Goal: Information Seeking & Learning: Learn about a topic

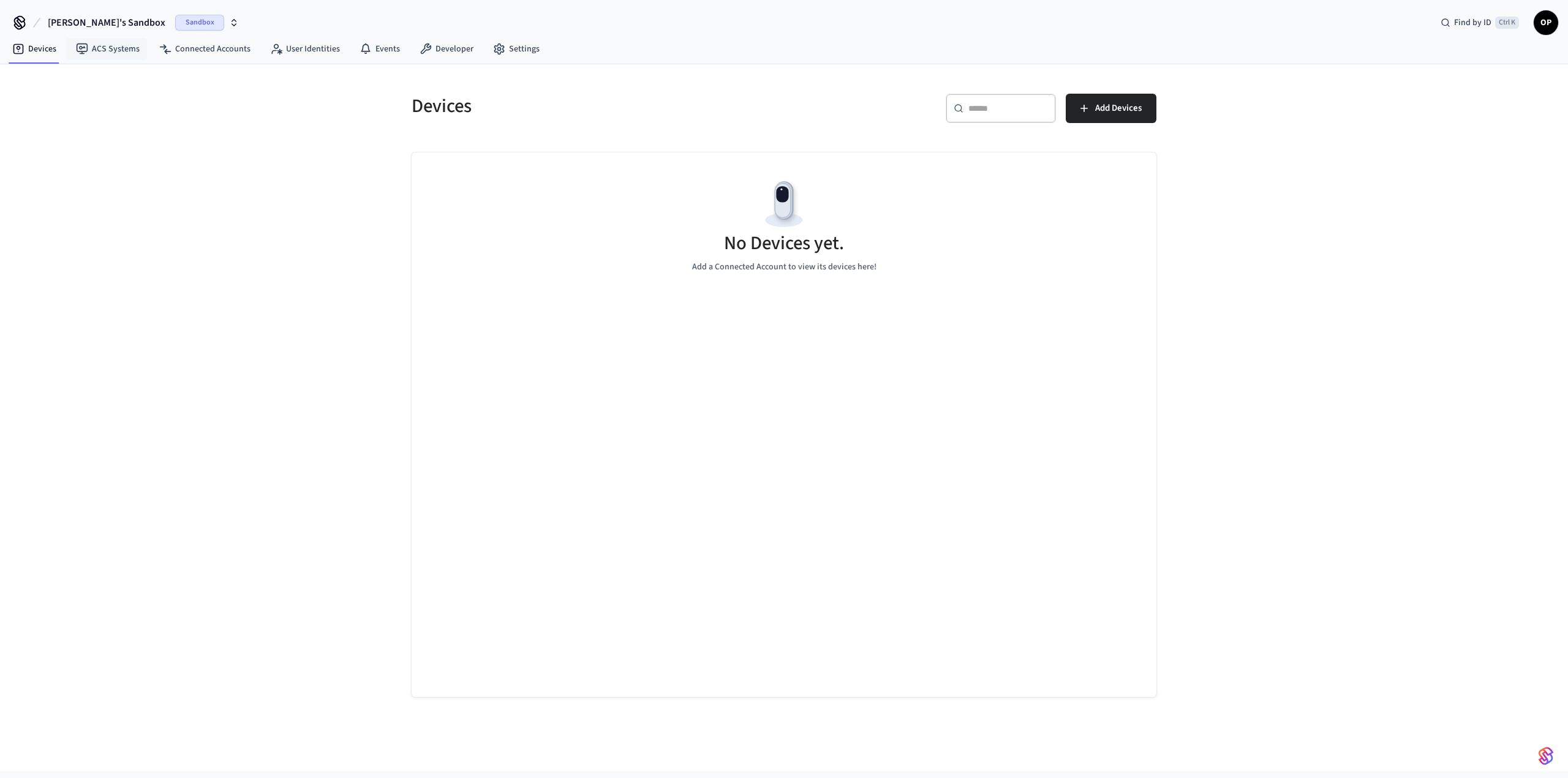
click at [175, 16] on span "Sandbox" at bounding box center [199, 23] width 49 height 16
click at [134, 95] on span "Production" at bounding box center [159, 102] width 49 height 16
click at [111, 50] on link "ACS Systems" at bounding box center [107, 48] width 83 height 22
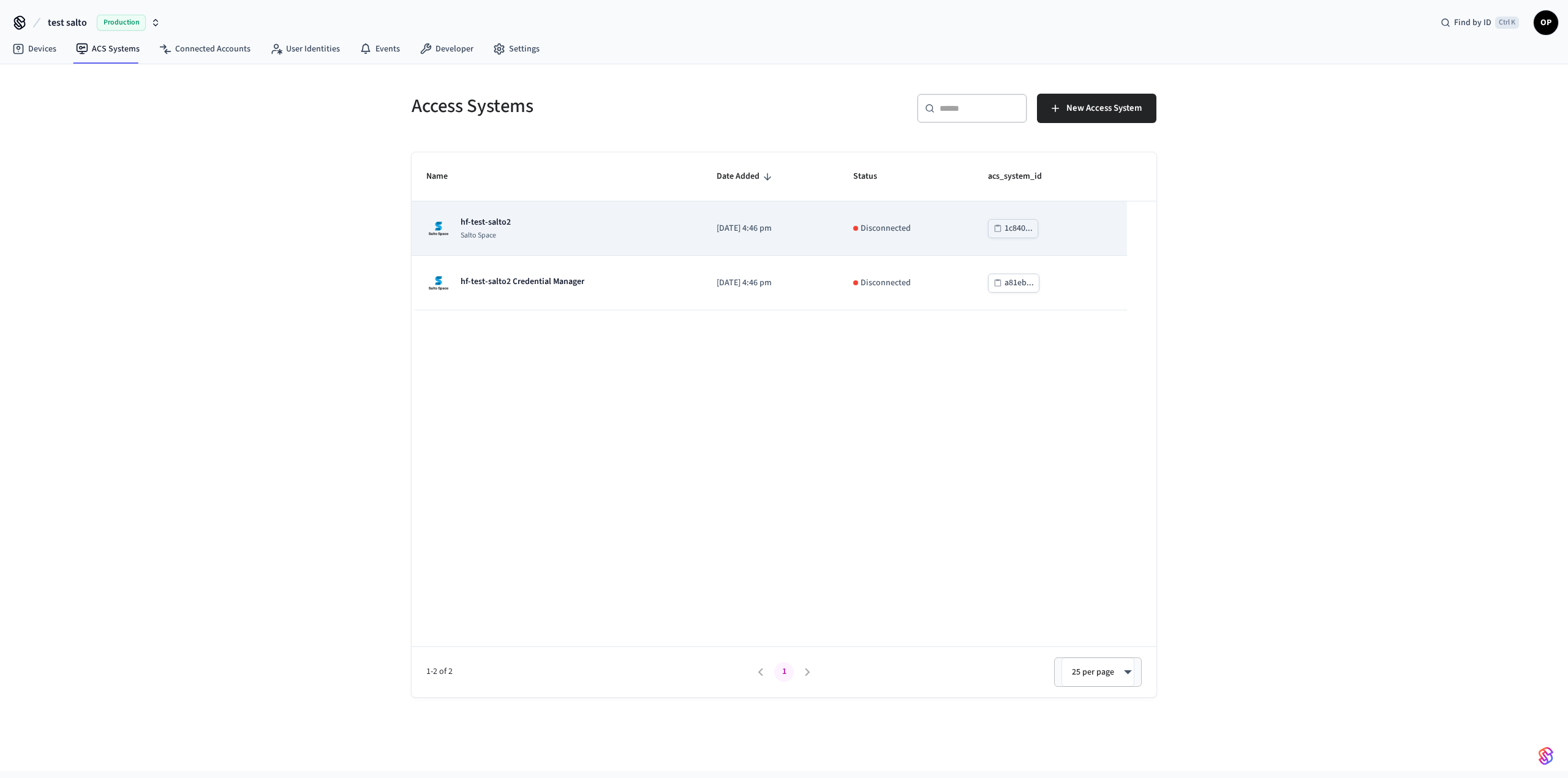
click at [598, 222] on div "hf-test-salto2 Salto Space" at bounding box center [556, 228] width 261 height 24
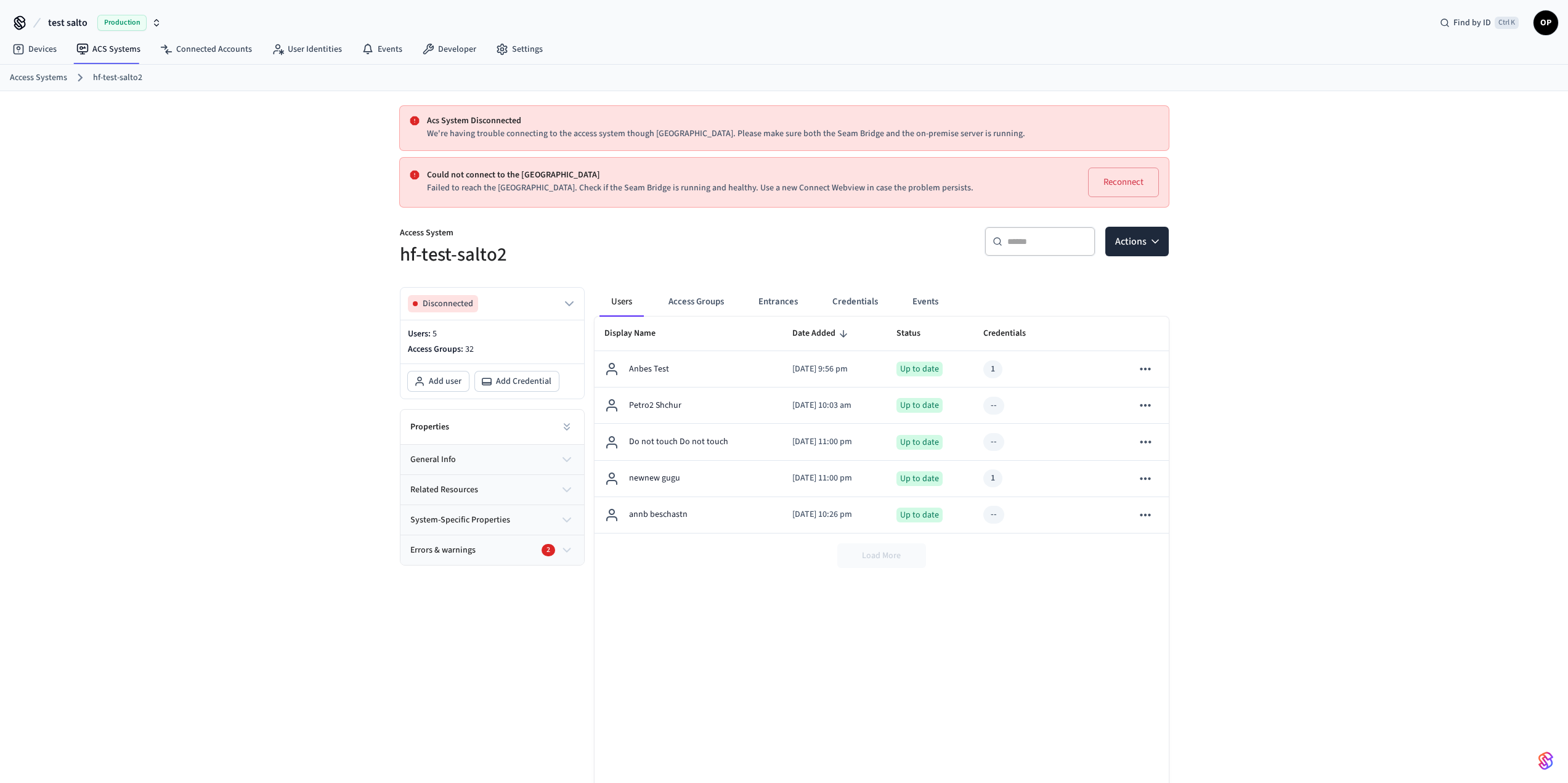
click at [459, 549] on span "Errors & warnings" at bounding box center [442, 550] width 65 height 13
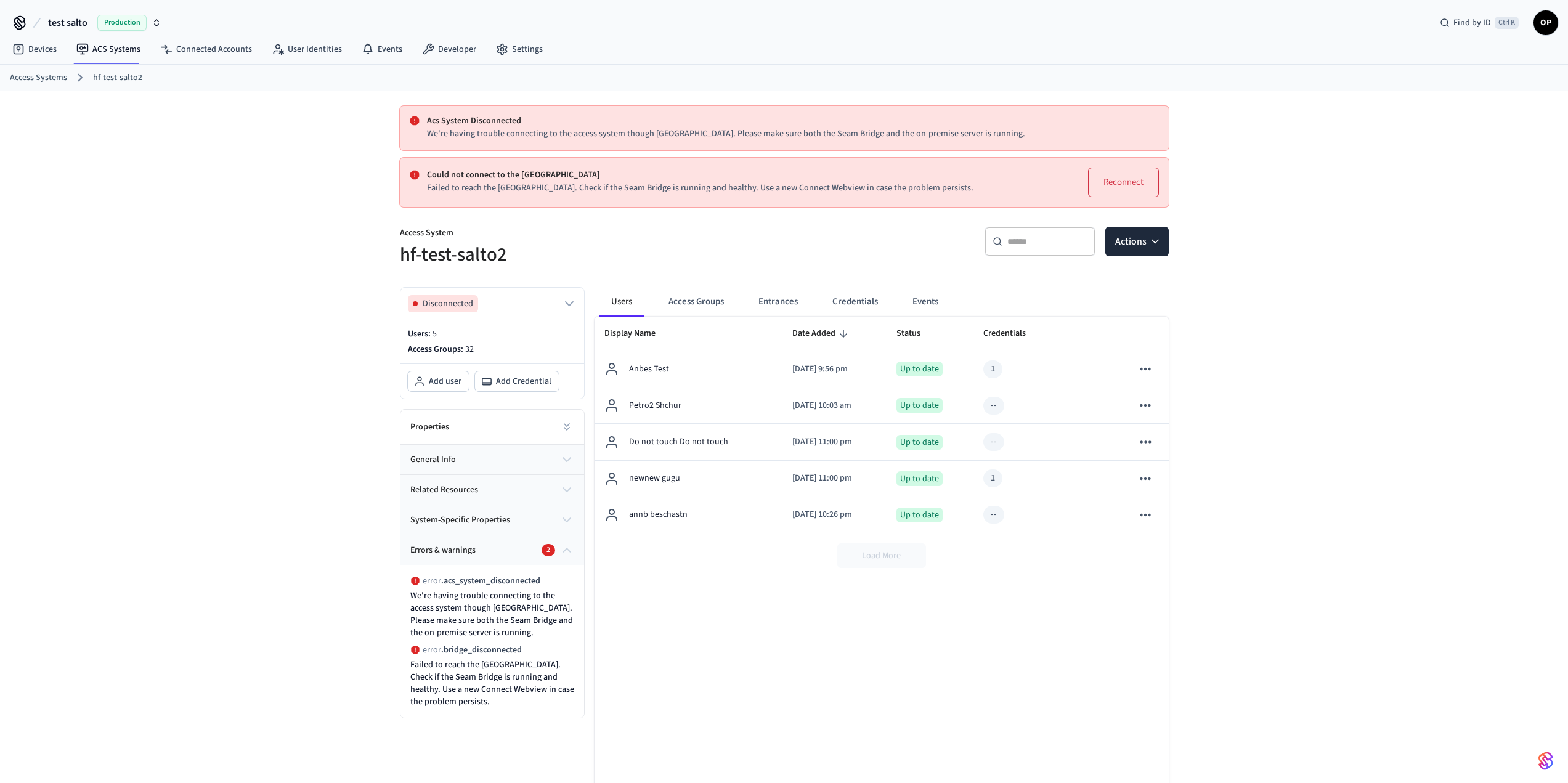
click at [1112, 178] on button "Reconnect" at bounding box center [1124, 182] width 71 height 29
copy p "Seam Bridge"
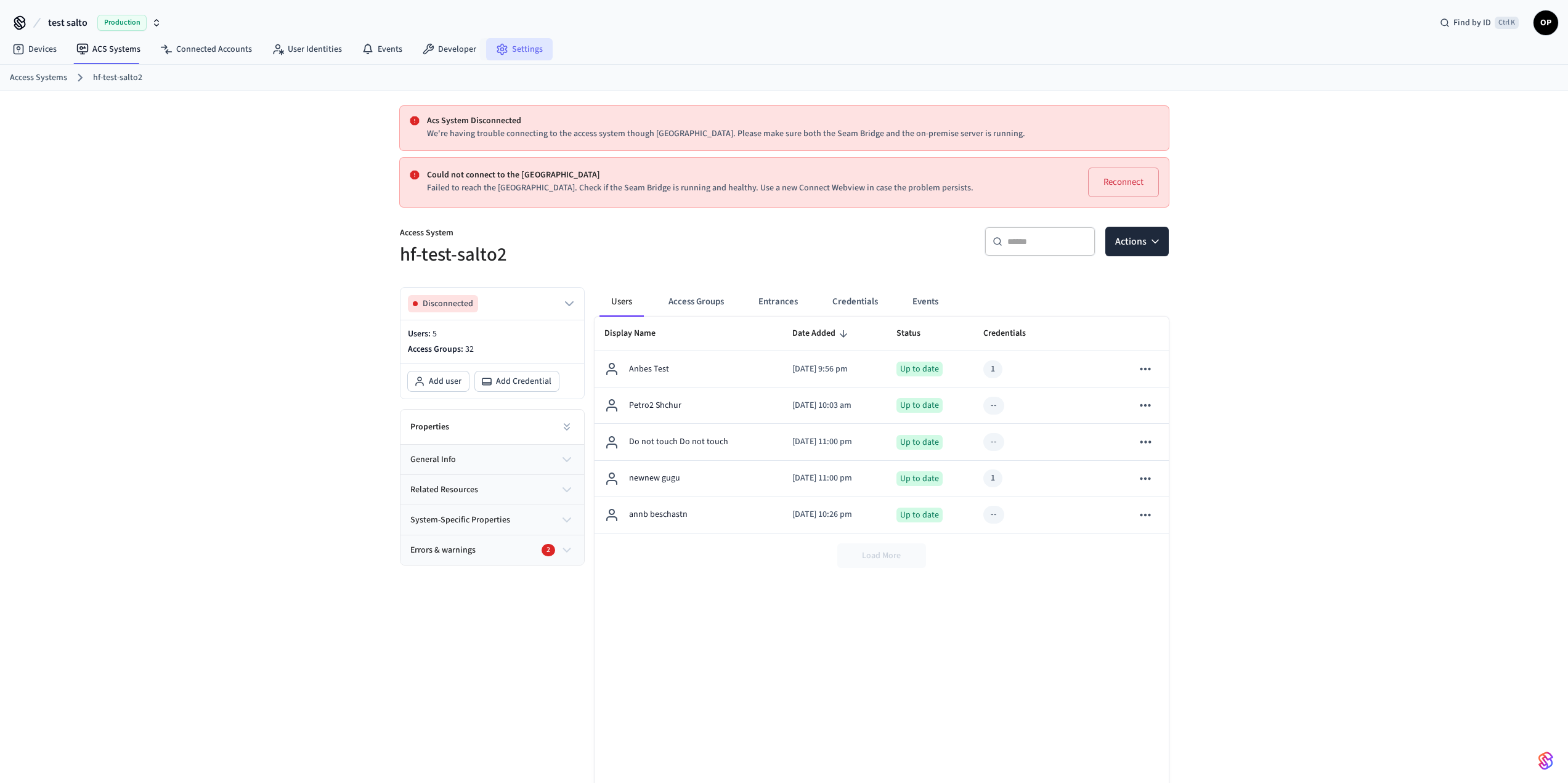
click at [503, 46] on link "Settings" at bounding box center [519, 49] width 67 height 22
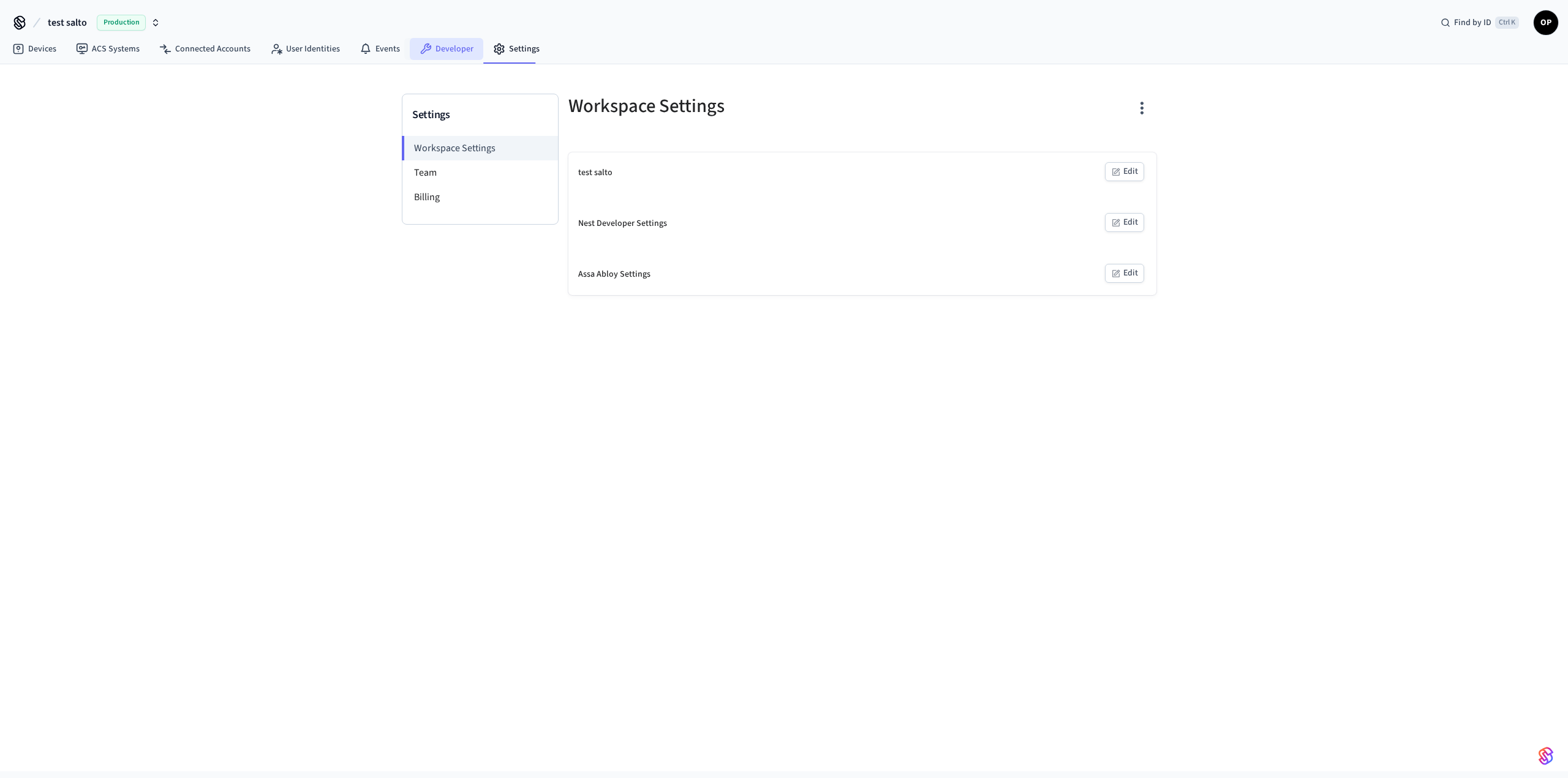
click at [450, 46] on link "Developer" at bounding box center [446, 48] width 73 height 22
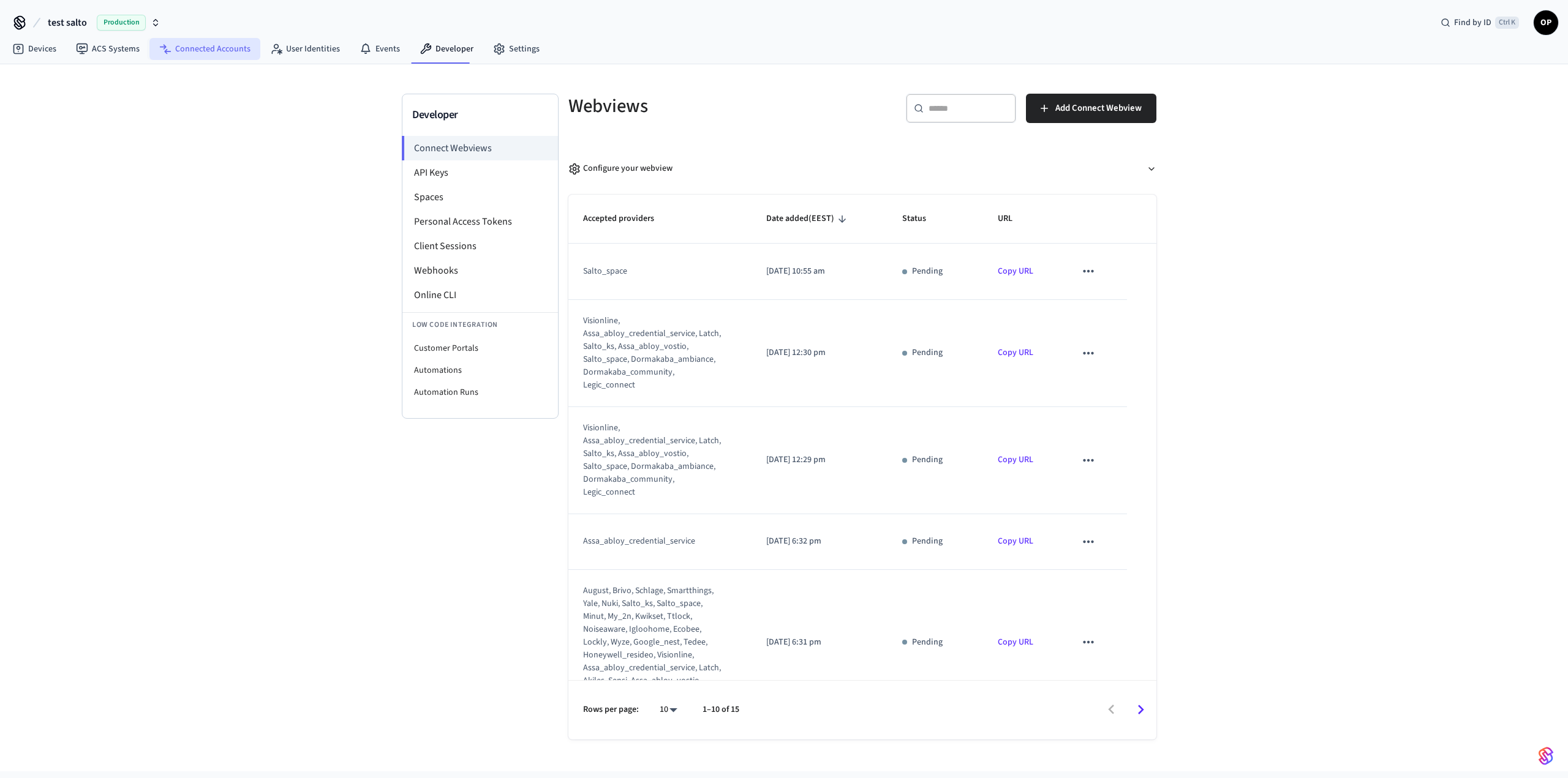
click at [217, 43] on link "Connected Accounts" at bounding box center [205, 48] width 111 height 22
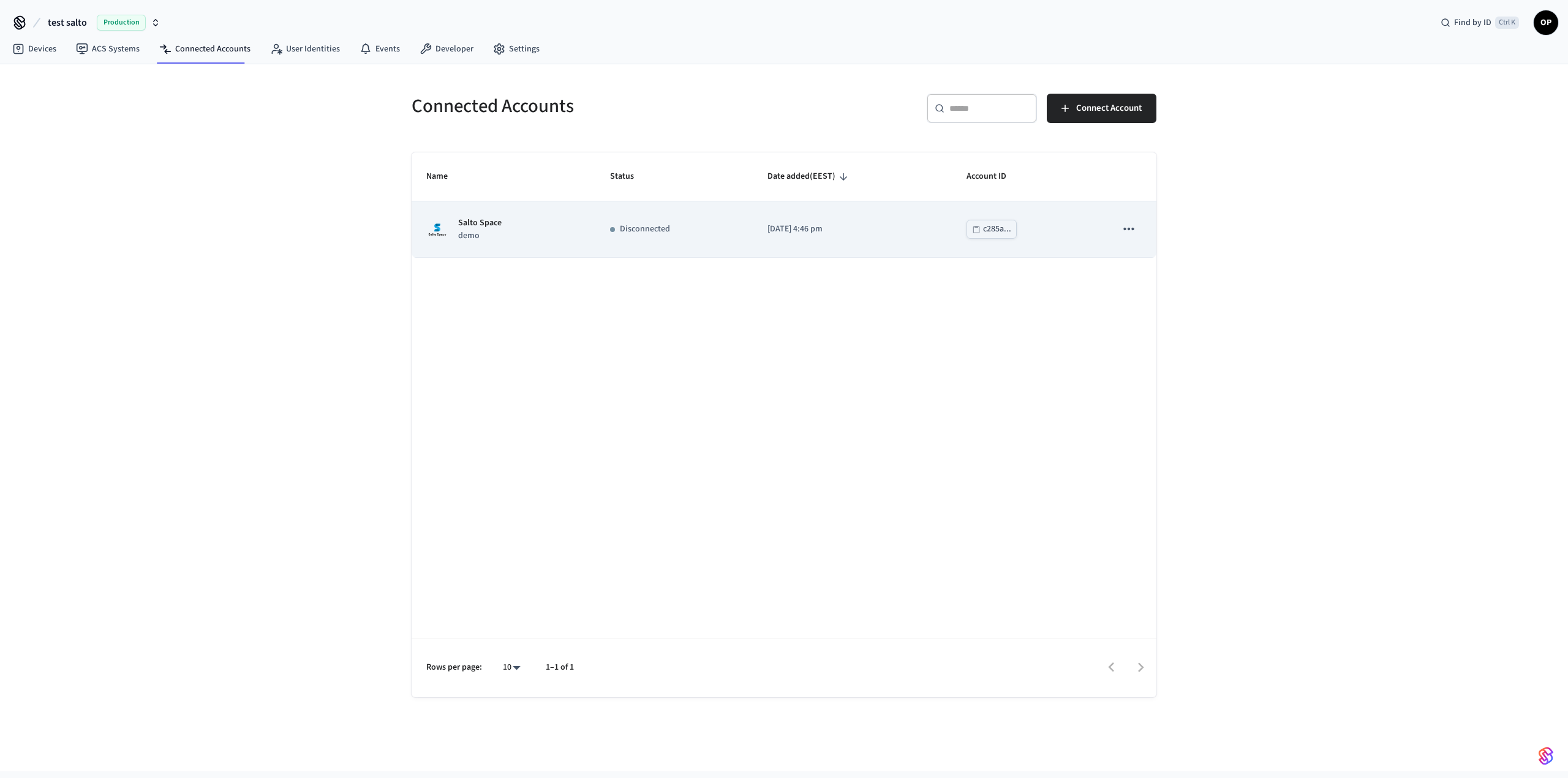
click at [1123, 230] on icon "sticky table" at bounding box center [1129, 229] width 16 height 16
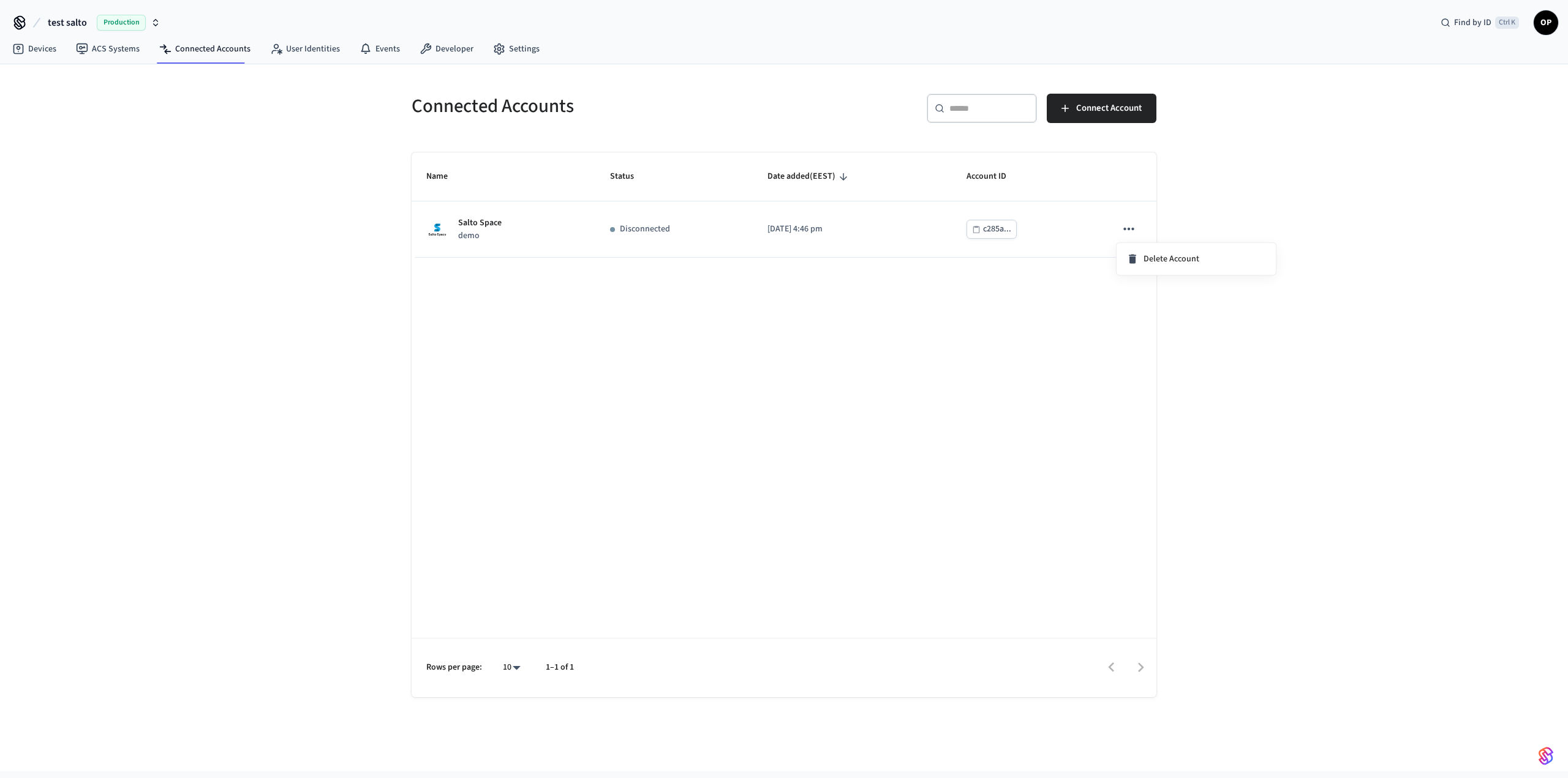
click at [1065, 237] on div at bounding box center [784, 389] width 1568 height 778
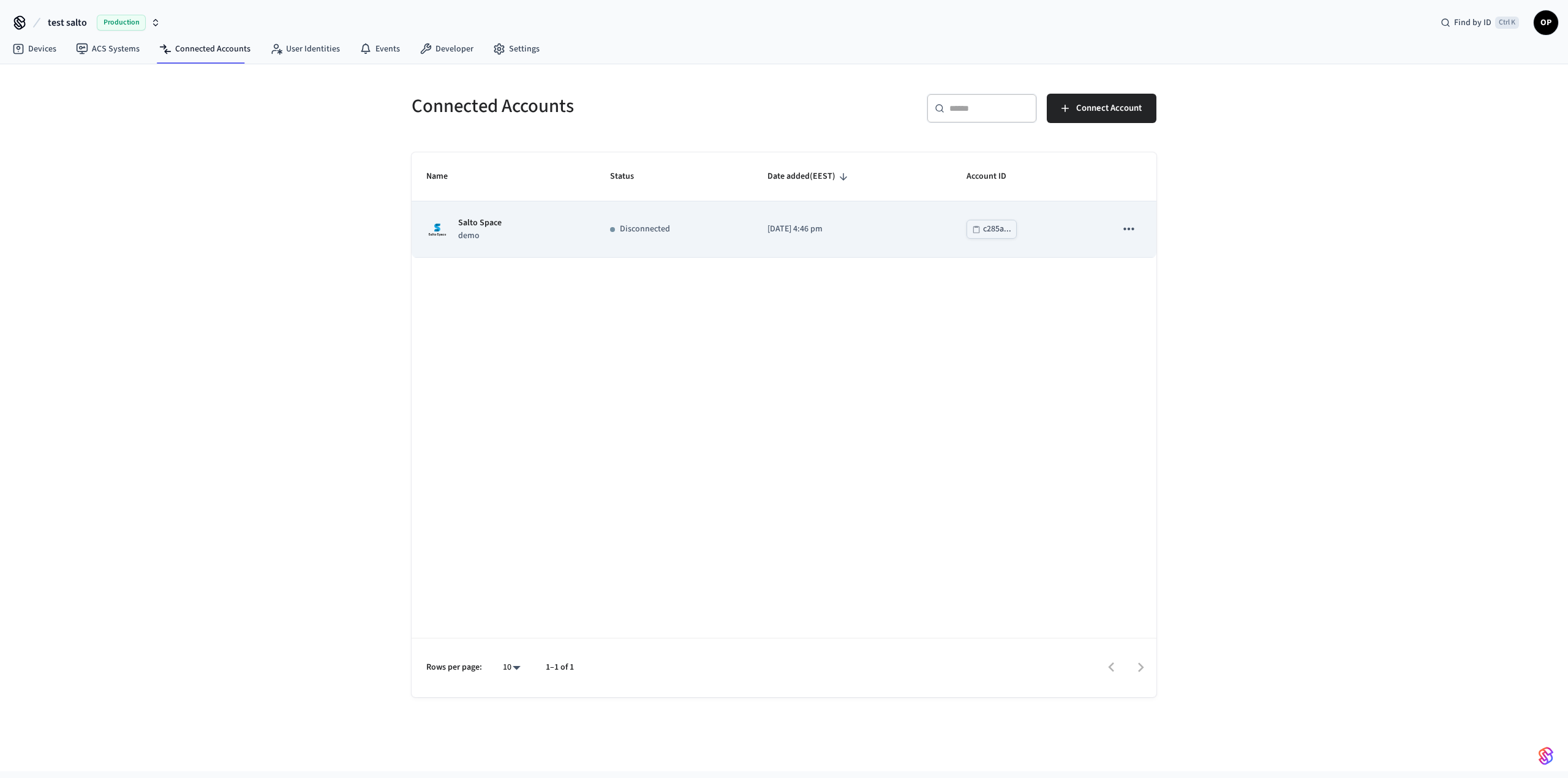
click at [1064, 237] on td "c285a..." at bounding box center [1027, 229] width 149 height 55
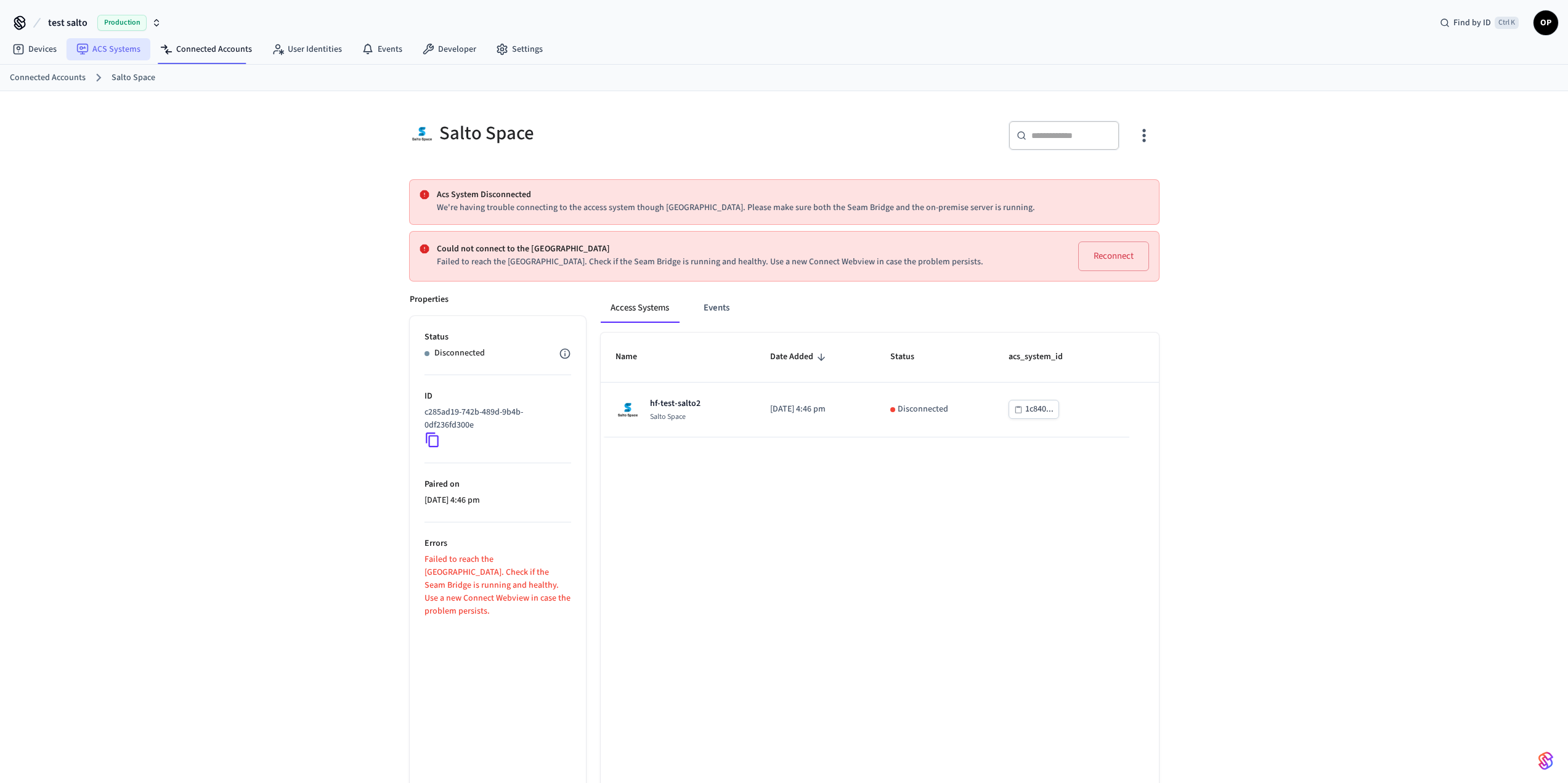
click at [132, 52] on link "ACS Systems" at bounding box center [108, 49] width 84 height 22
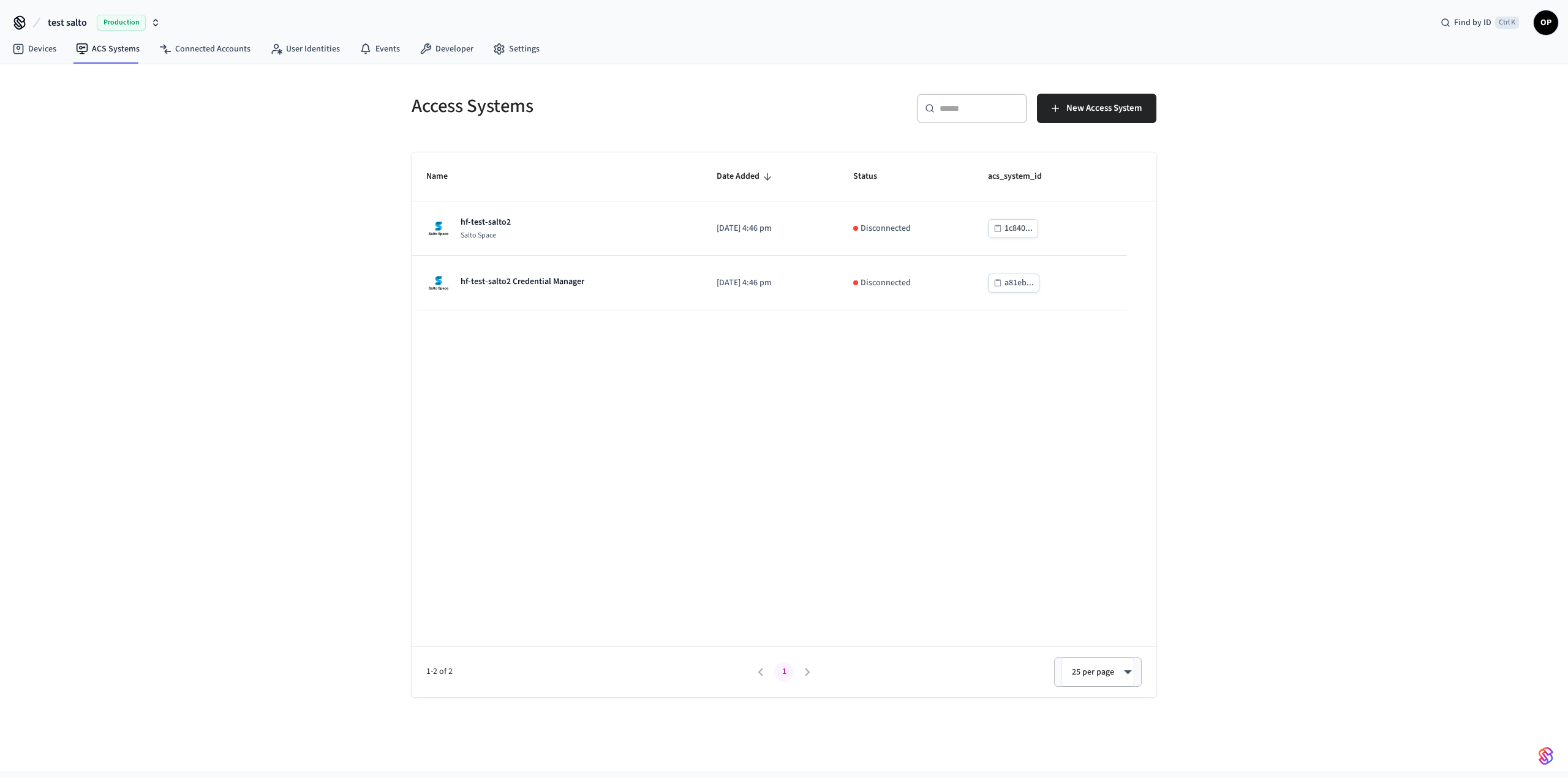
click at [125, 15] on span "Production" at bounding box center [121, 23] width 49 height 16
click at [143, 75] on span "Sandbox" at bounding box center [159, 79] width 49 height 16
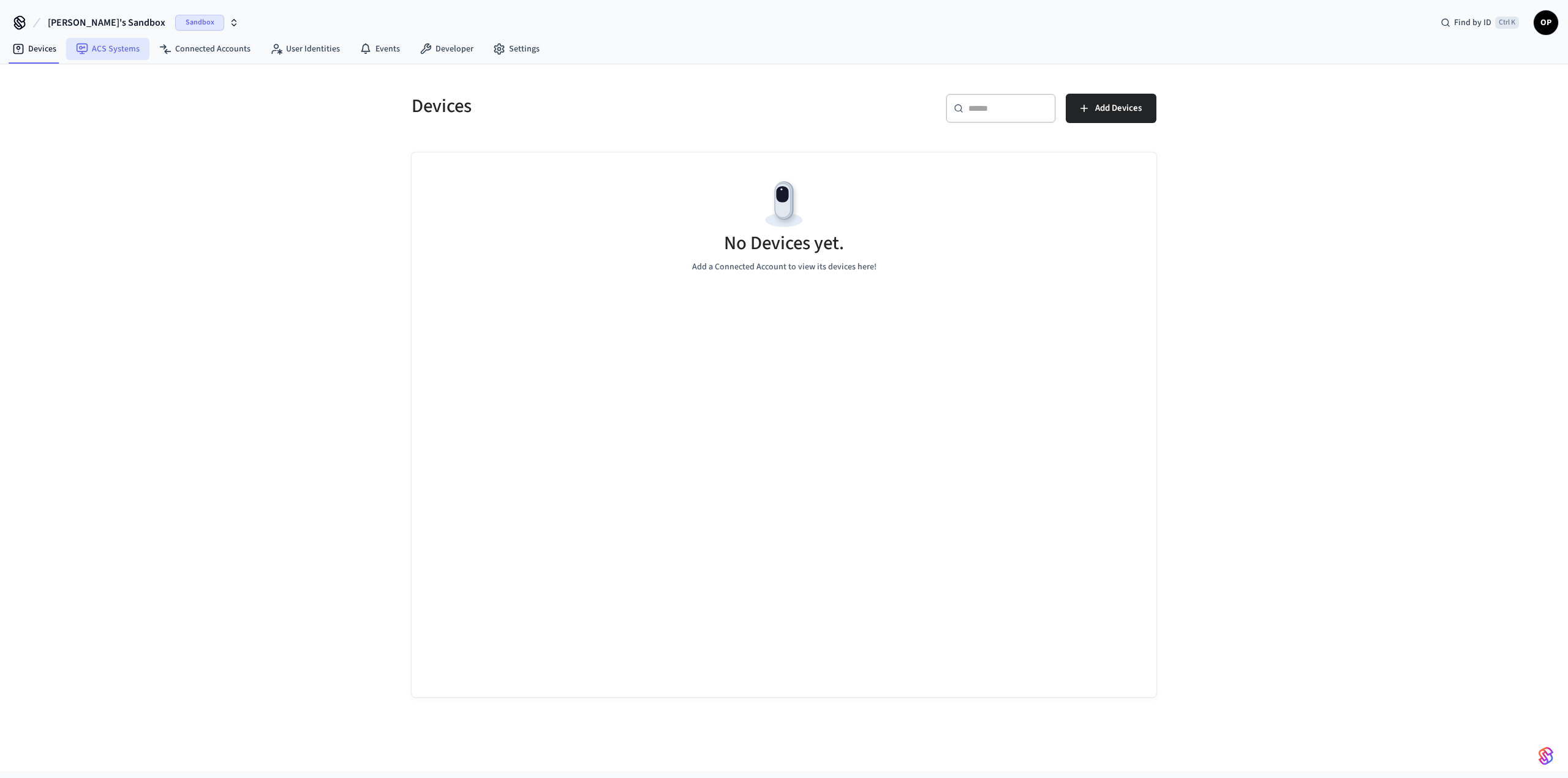
click at [127, 50] on link "ACS Systems" at bounding box center [107, 48] width 83 height 22
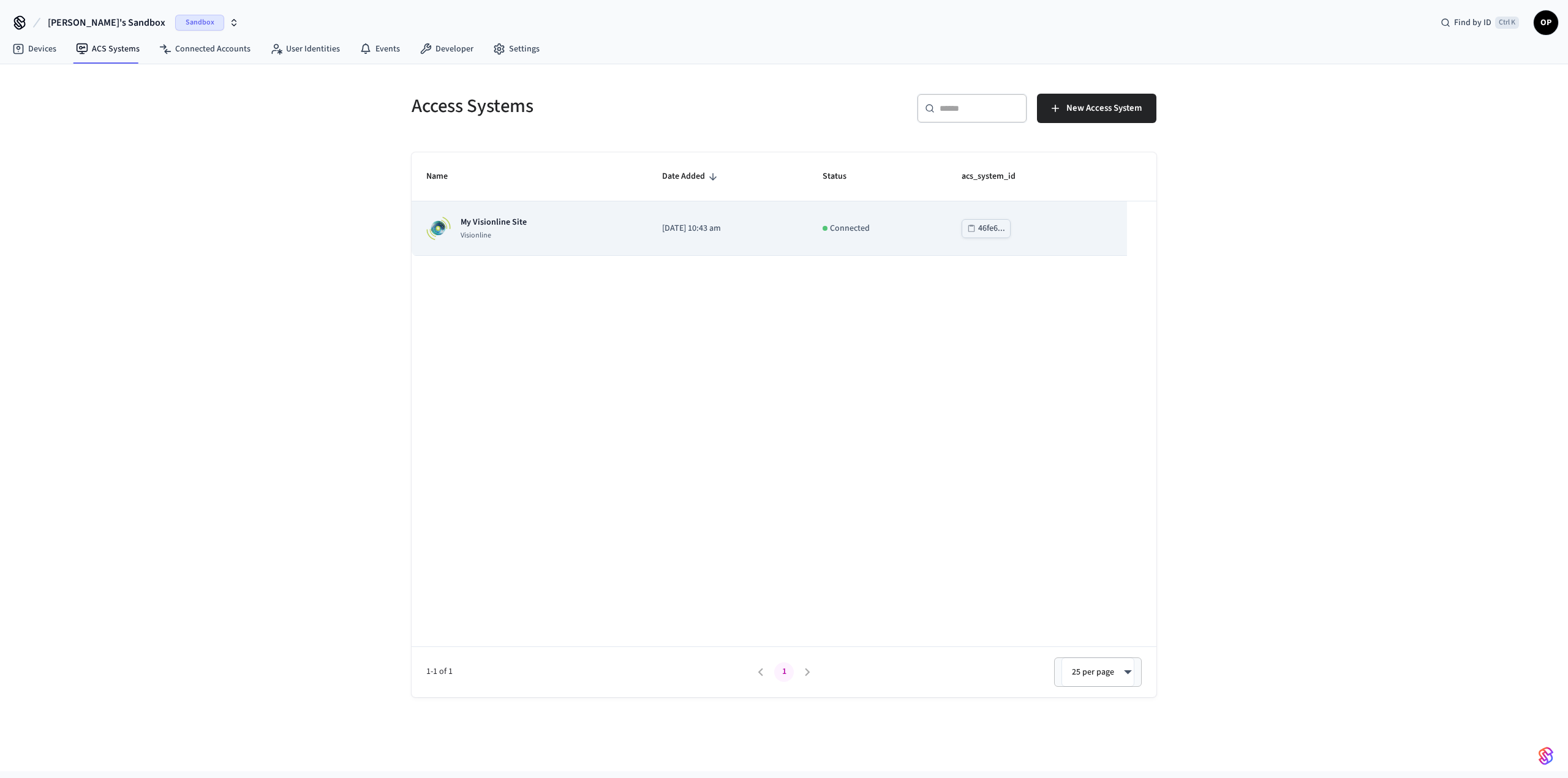
click at [537, 220] on div "My Visionline Site Visionline" at bounding box center [529, 228] width 206 height 24
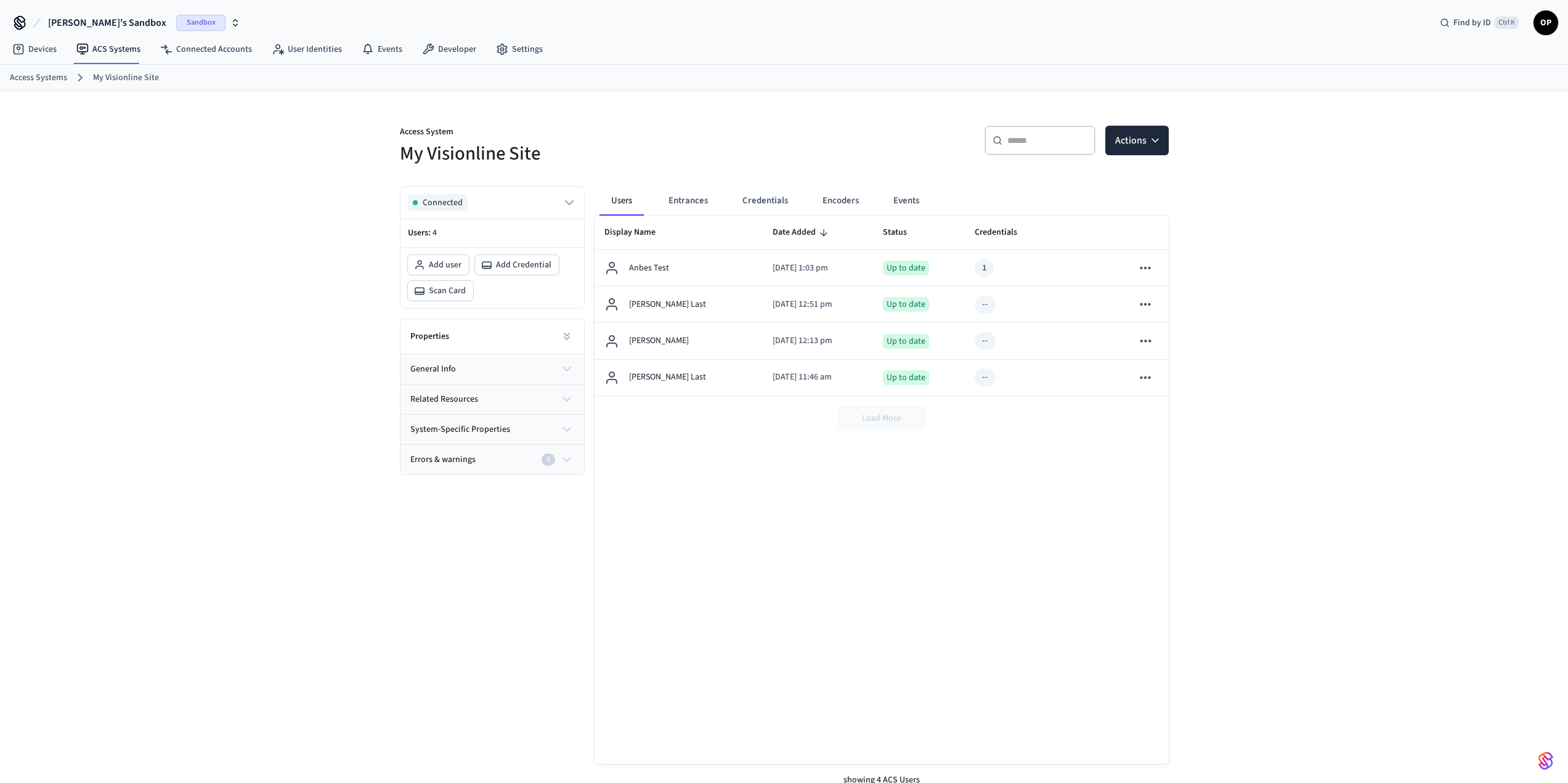
click at [475, 329] on div "Properties" at bounding box center [492, 336] width 184 height 35
click at [553, 360] on button "general info" at bounding box center [492, 369] width 184 height 29
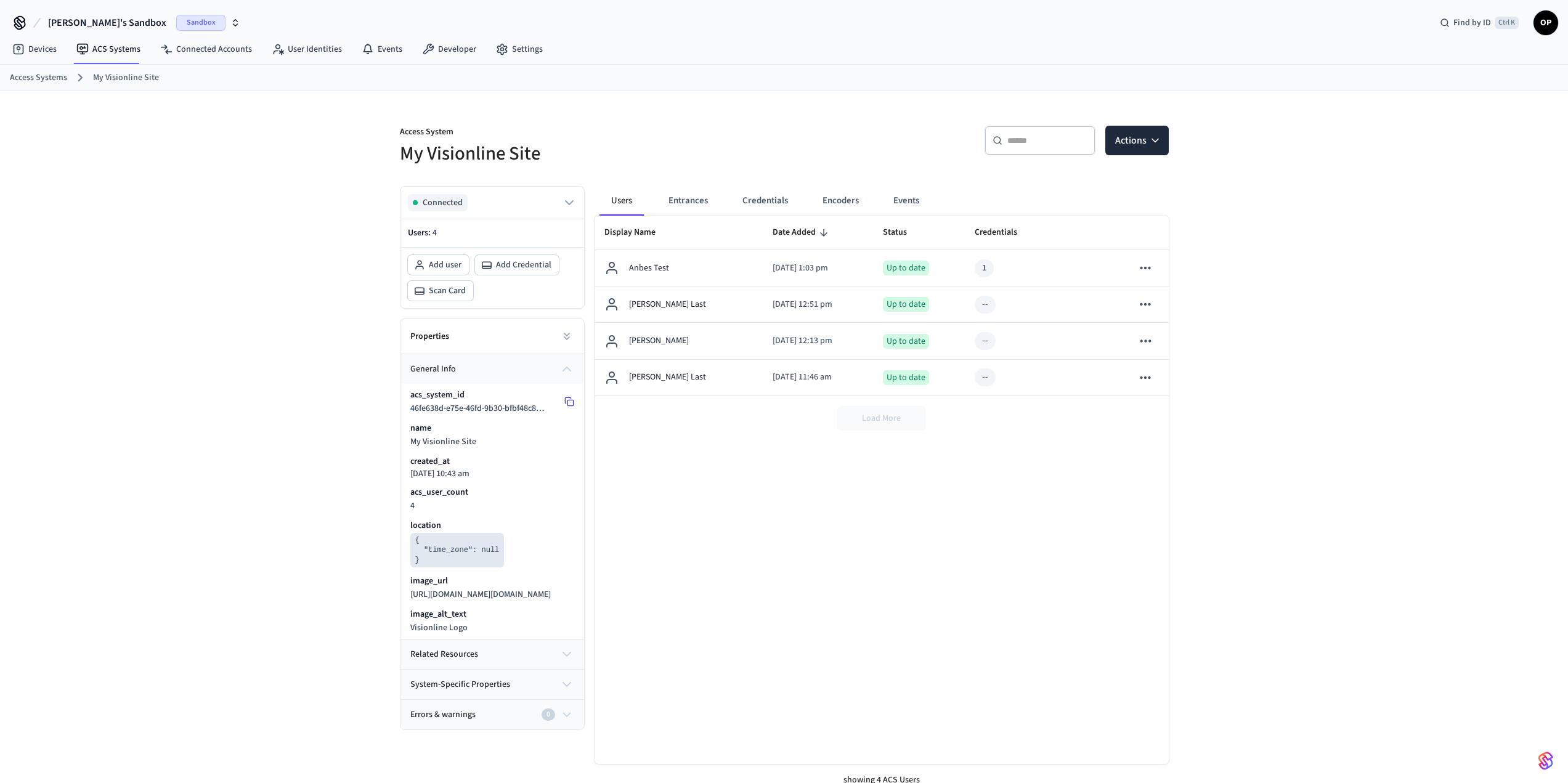
click at [570, 402] on icon at bounding box center [570, 402] width 10 height 10
click at [773, 190] on button "Credentials" at bounding box center [765, 200] width 65 height 29
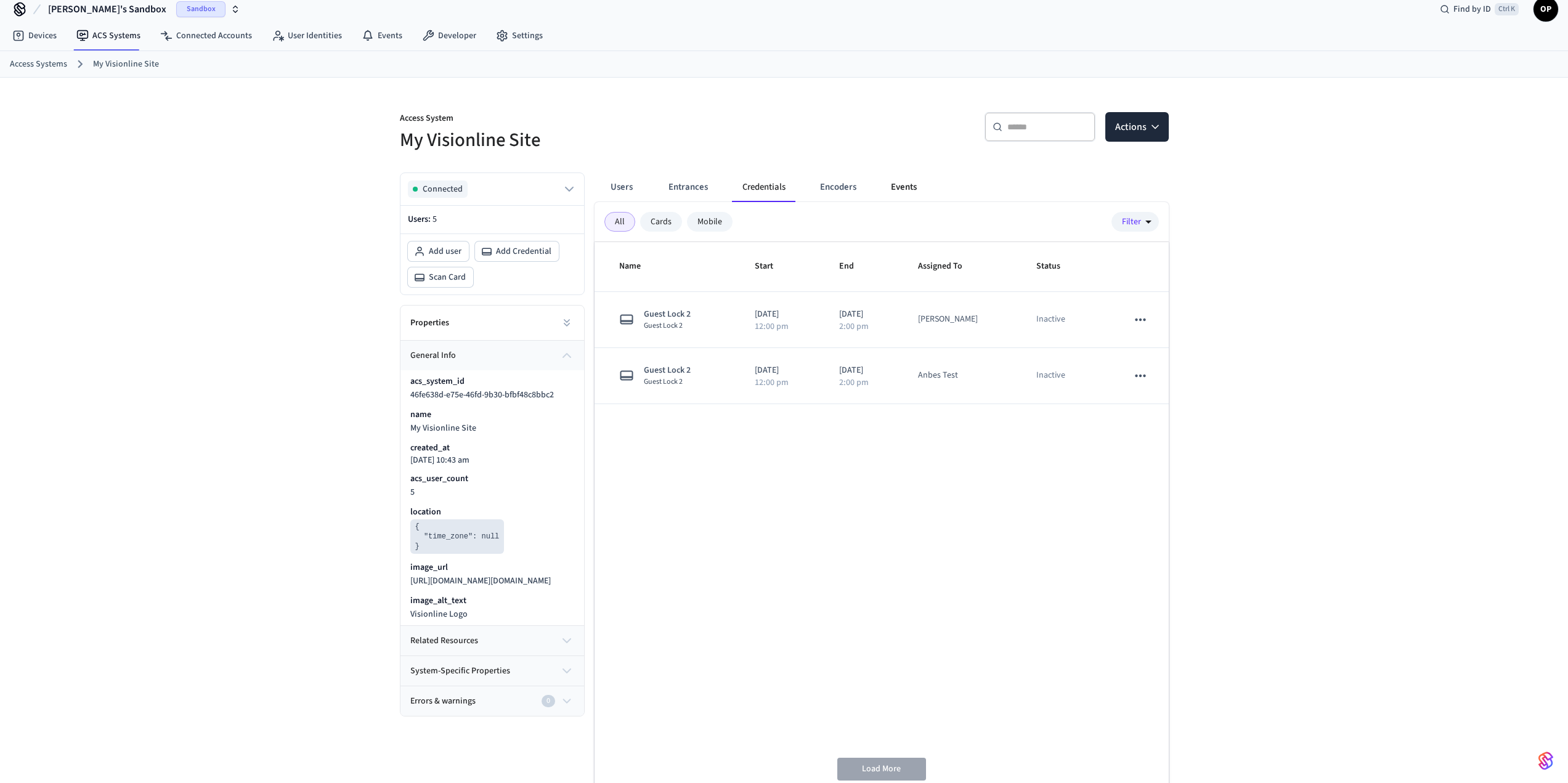
scroll to position [15, 0]
click at [907, 184] on button "Events" at bounding box center [904, 185] width 46 height 29
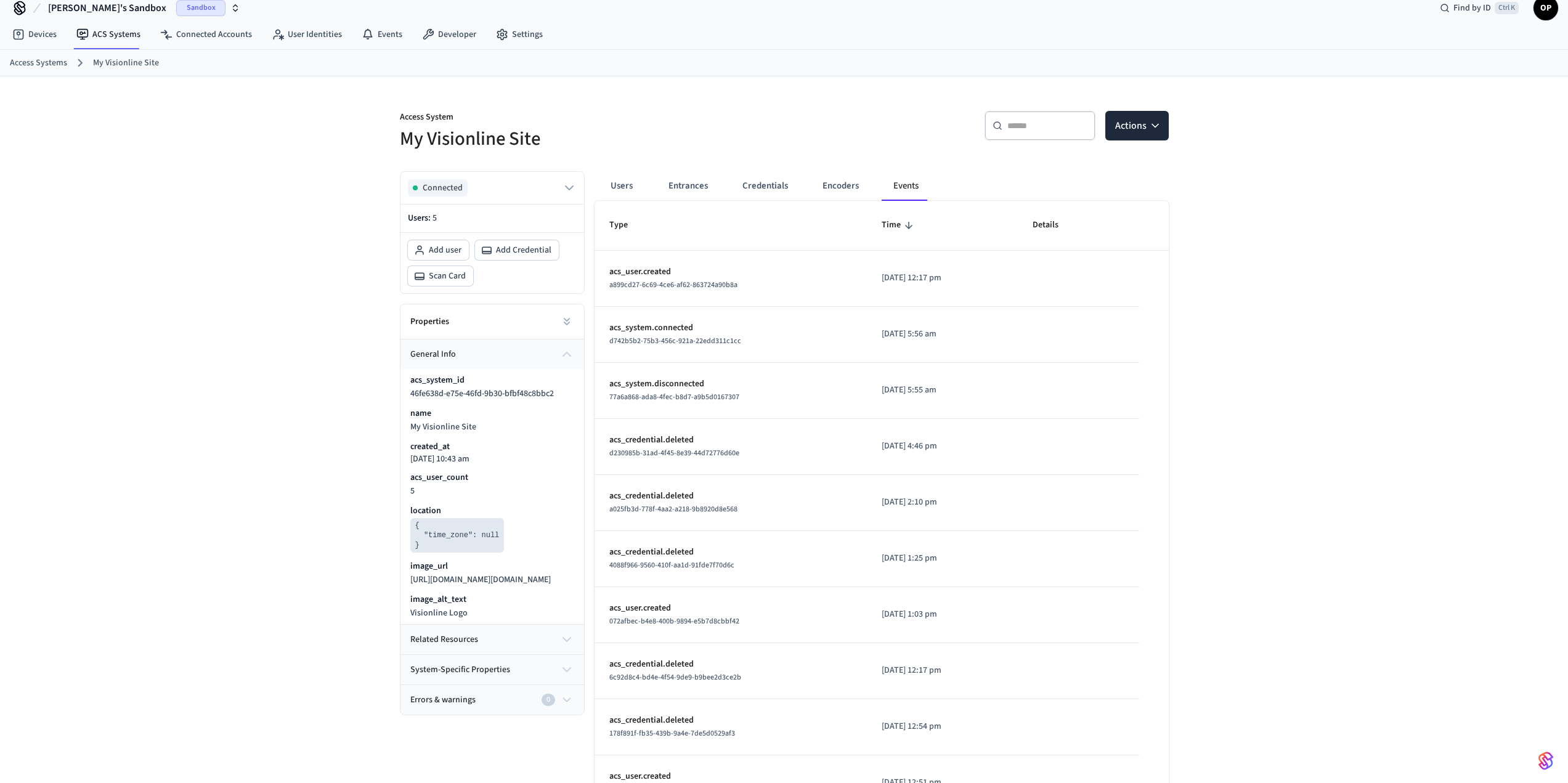
scroll to position [0, 0]
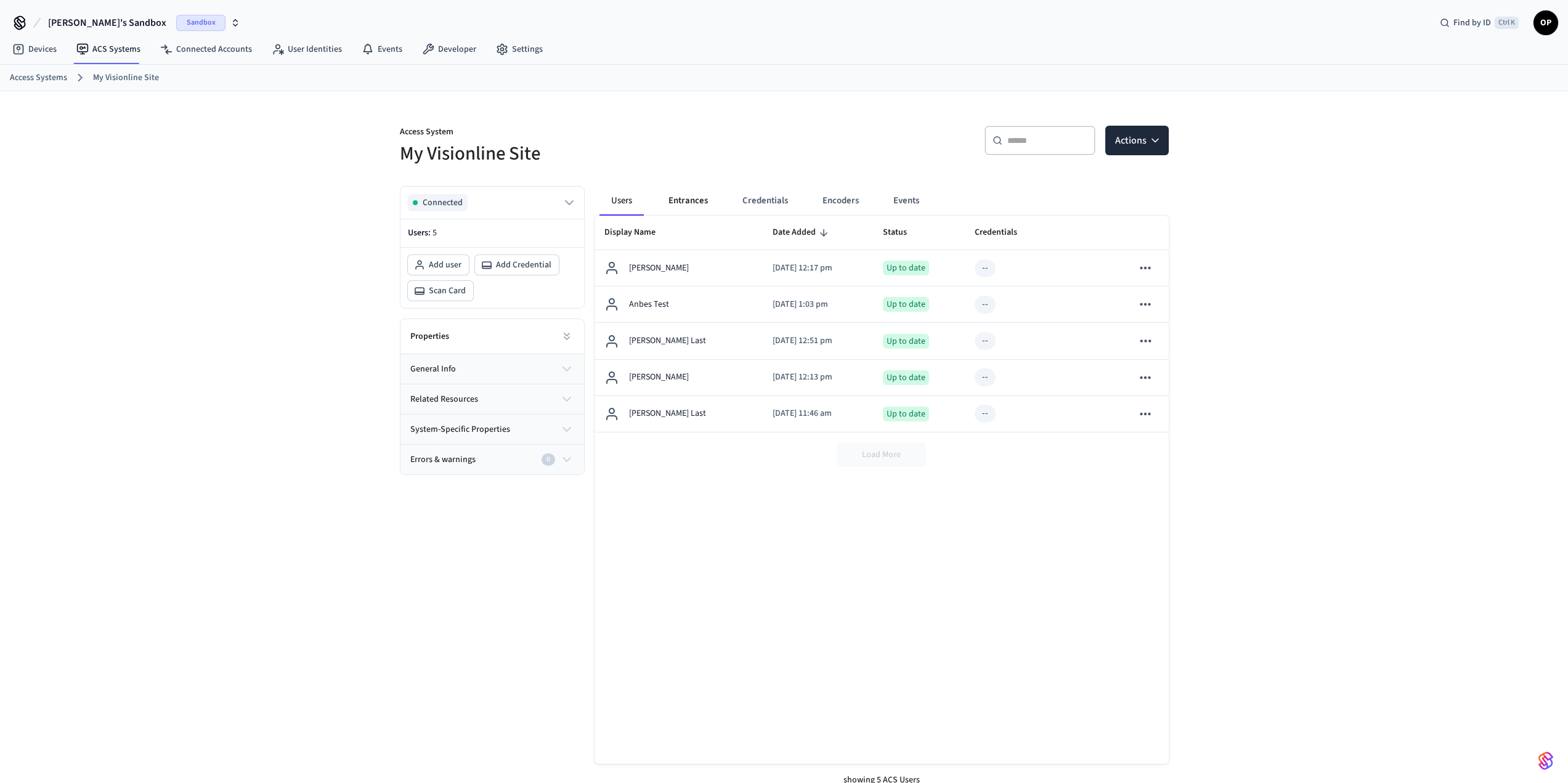
drag, startPoint x: 744, startPoint y: 214, endPoint x: 696, endPoint y: 206, distance: 48.7
click at [696, 206] on button "Entrances" at bounding box center [688, 200] width 59 height 29
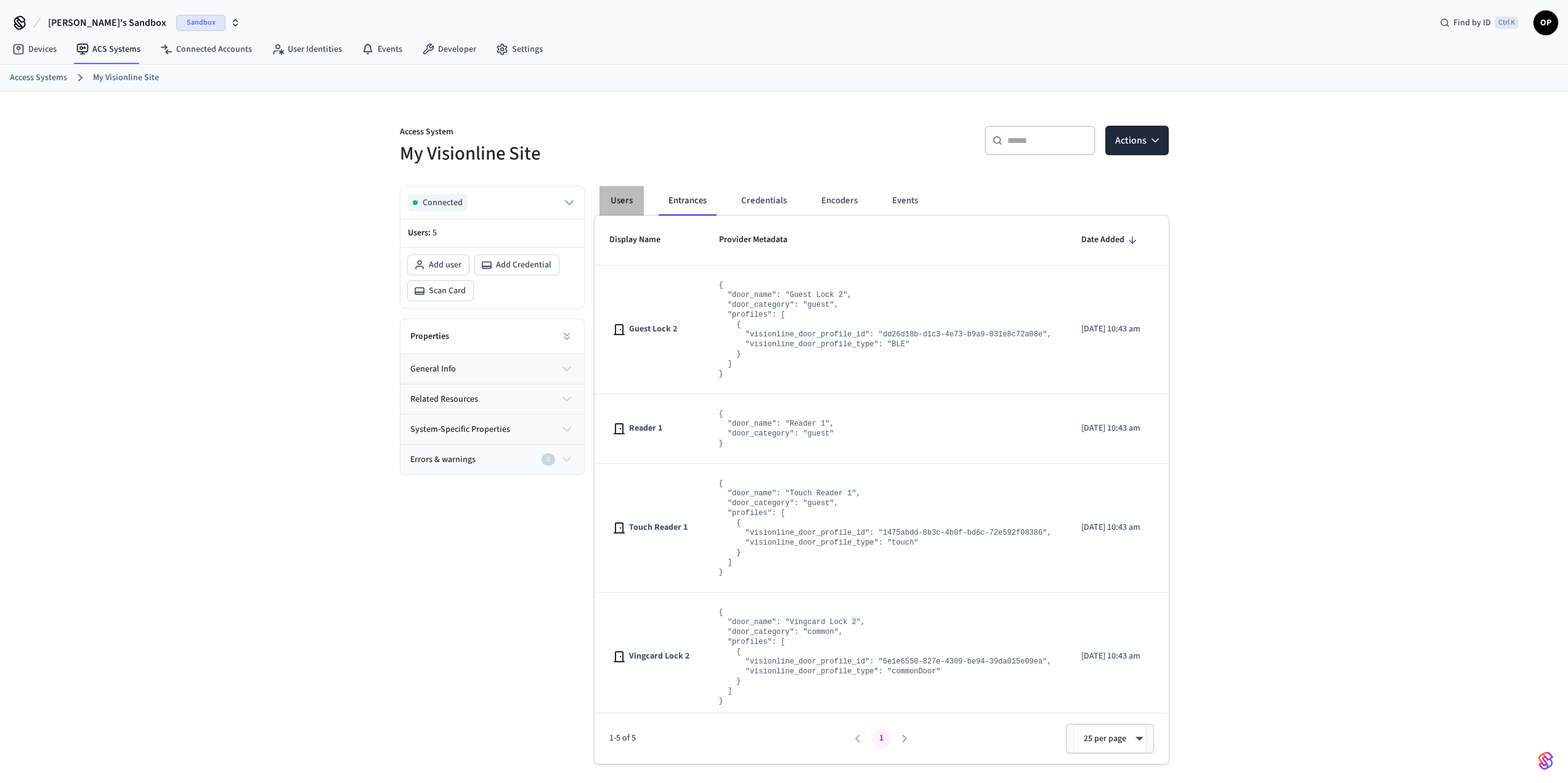
click at [620, 200] on button "Users" at bounding box center [622, 200] width 44 height 29
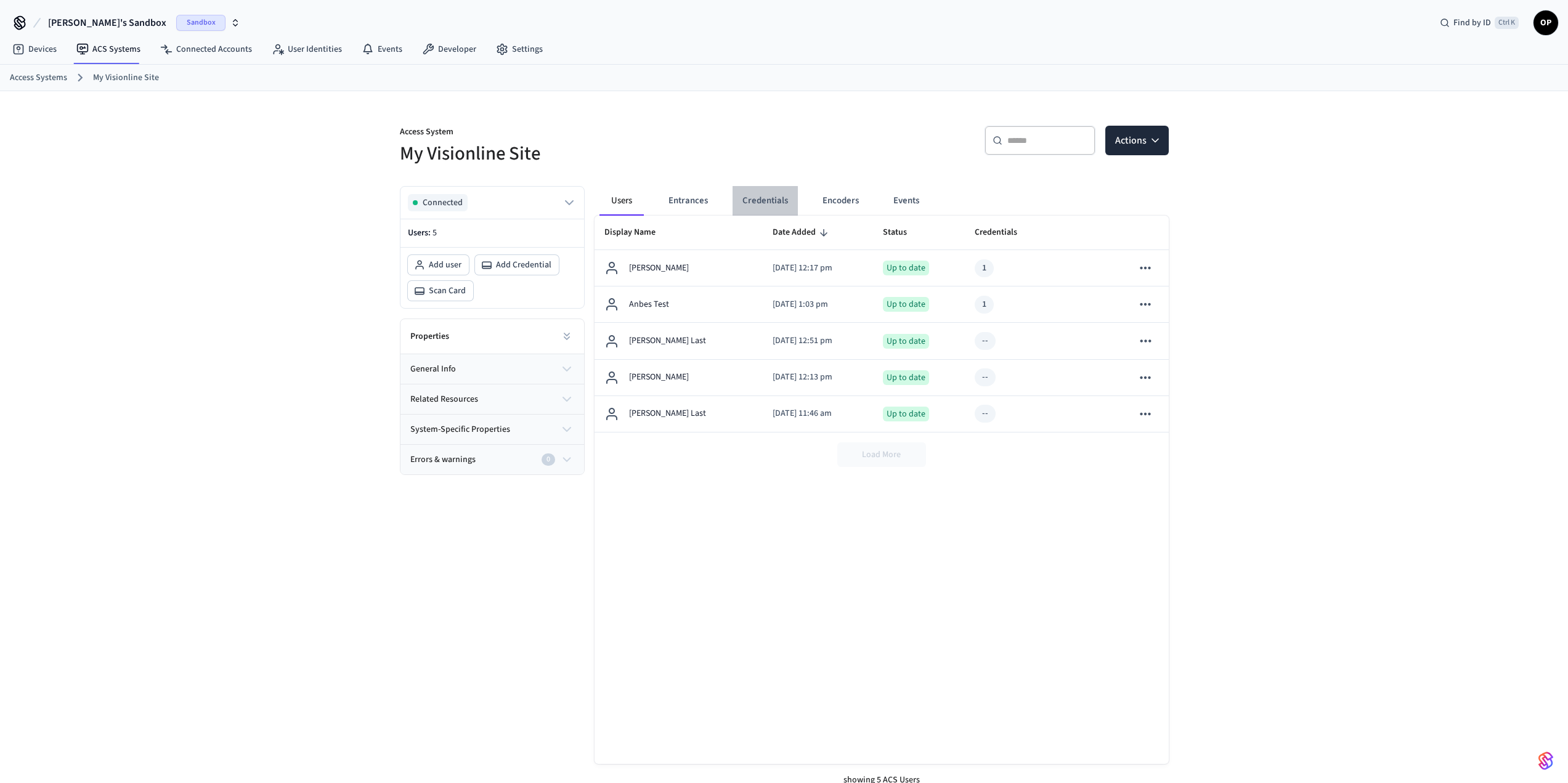
click at [759, 201] on button "Credentials" at bounding box center [765, 200] width 65 height 29
